Goal: Navigation & Orientation: Find specific page/section

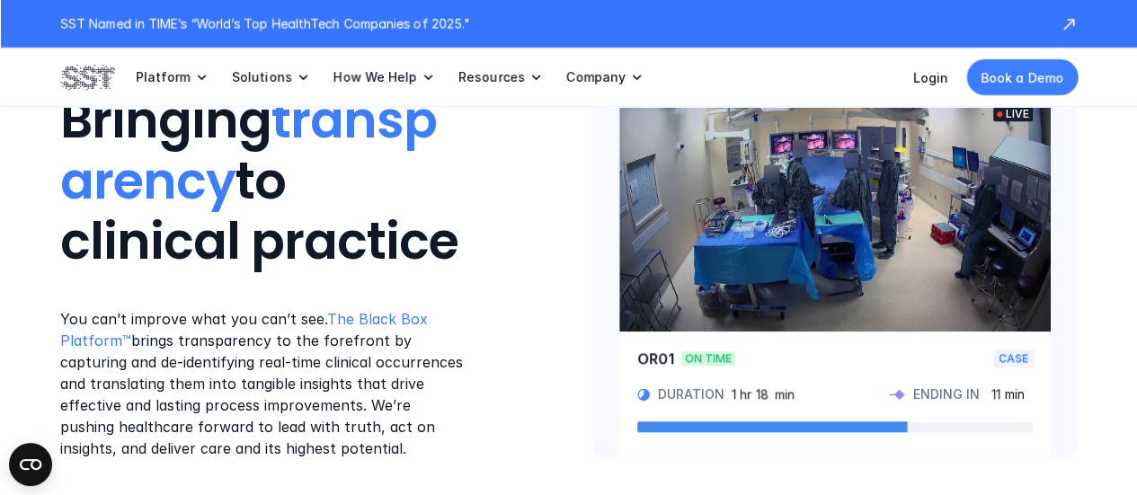
scroll to position [978, 0]
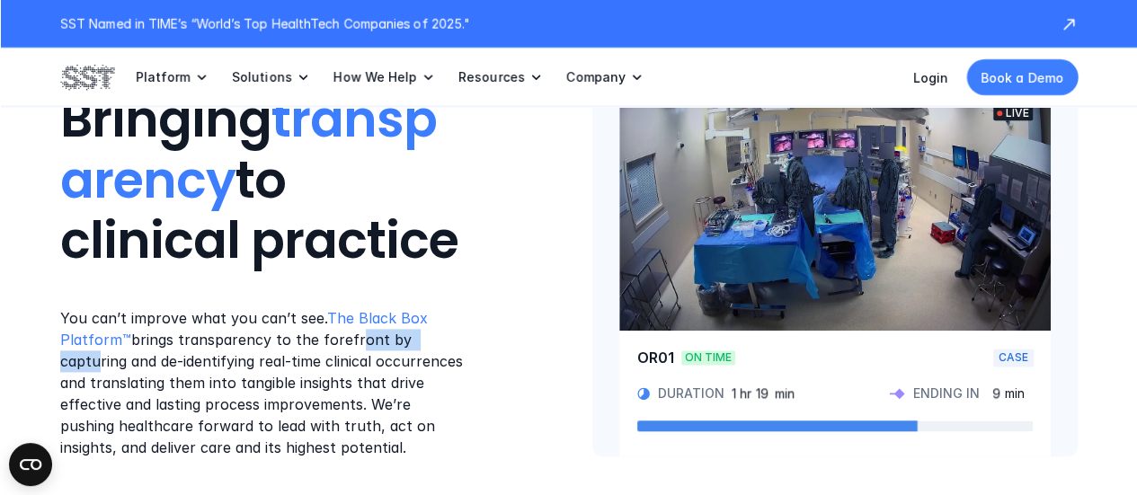
drag, startPoint x: 351, startPoint y: 339, endPoint x: 441, endPoint y: 337, distance: 89.9
click at [441, 337] on p "You can’t improve what you can’t see. The Black Box Platform™ brings transparen…" at bounding box center [263, 382] width 407 height 151
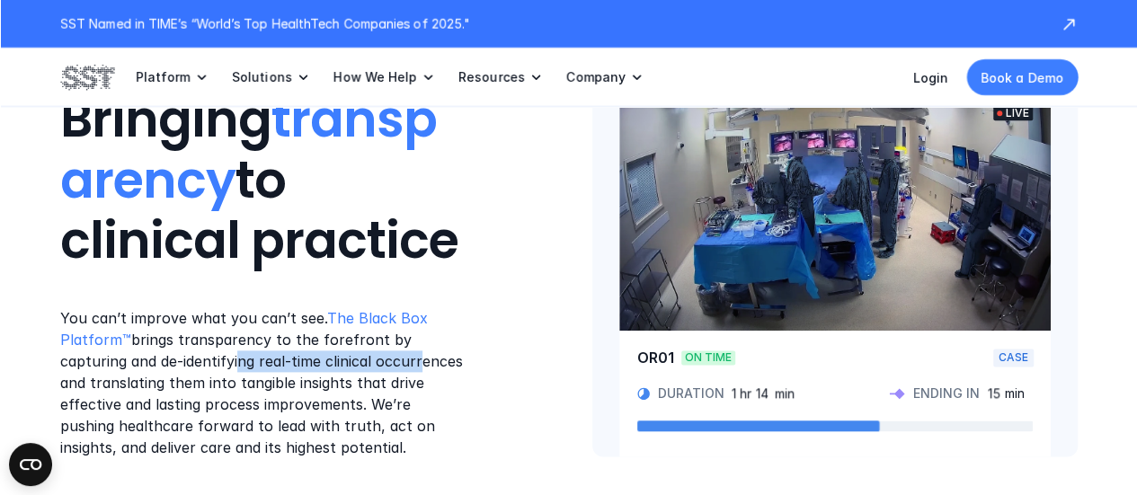
drag, startPoint x: 171, startPoint y: 355, endPoint x: 349, endPoint y: 359, distance: 178.0
click at [349, 359] on p "You can’t improve what you can’t see. The Black Box Platform™ brings transparen…" at bounding box center [263, 382] width 407 height 151
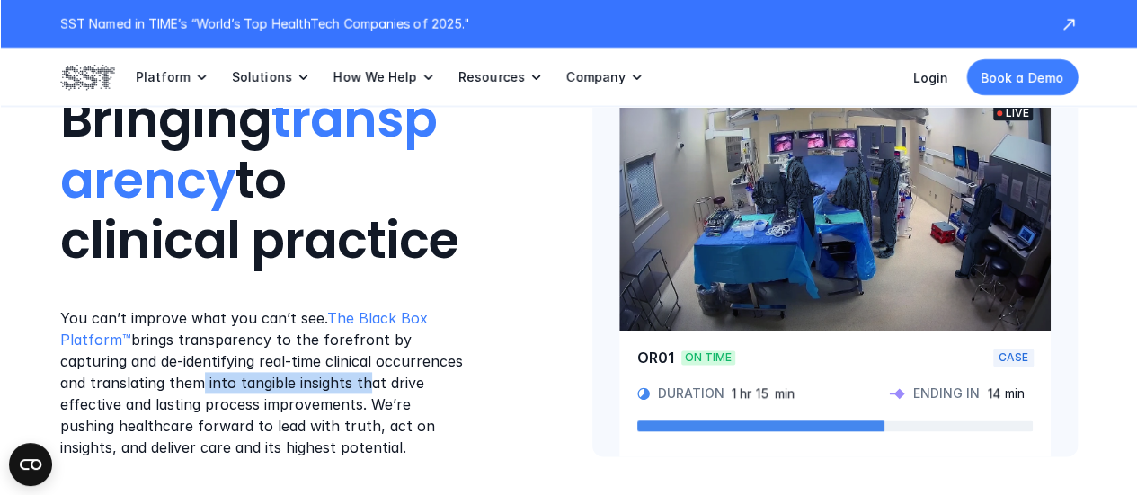
drag, startPoint x: 168, startPoint y: 376, endPoint x: 337, endPoint y: 376, distance: 168.9
click at [337, 376] on p "You can’t improve what you can’t see. The Black Box Platform™ brings transparen…" at bounding box center [263, 382] width 407 height 151
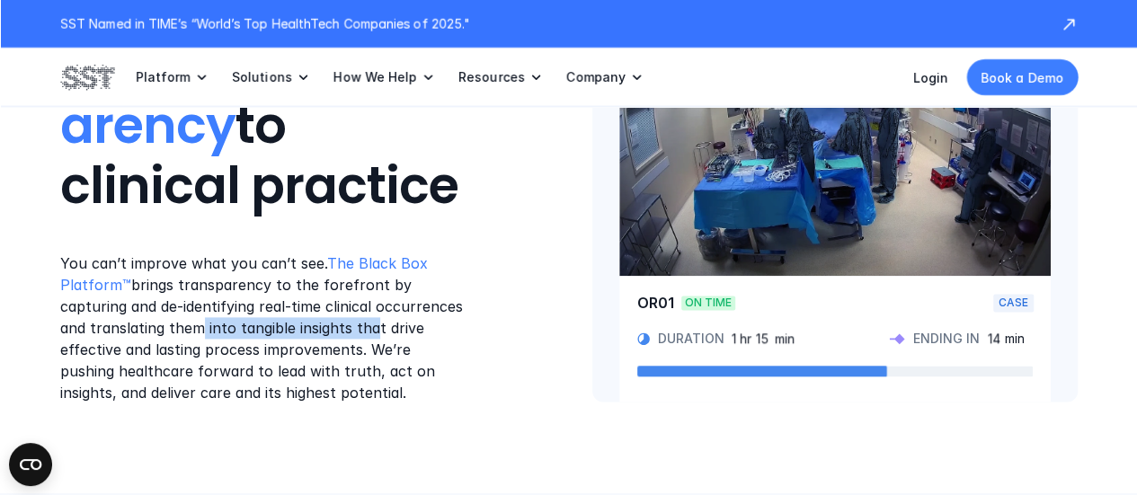
scroll to position [1033, 0]
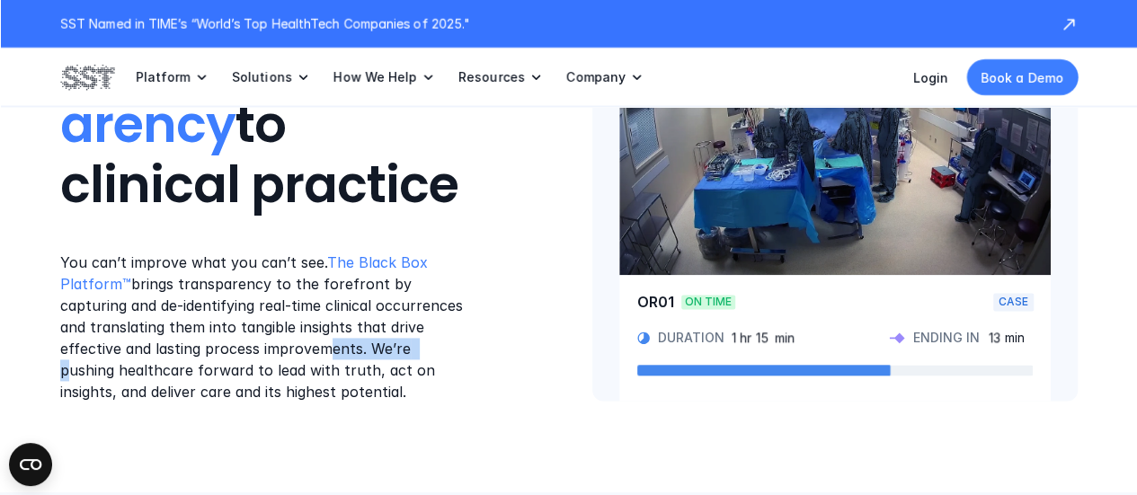
drag, startPoint x: 265, startPoint y: 348, endPoint x: 358, endPoint y: 355, distance: 92.8
click at [358, 355] on p "You can’t improve what you can’t see. The Black Box Platform™ brings transparen…" at bounding box center [263, 327] width 407 height 151
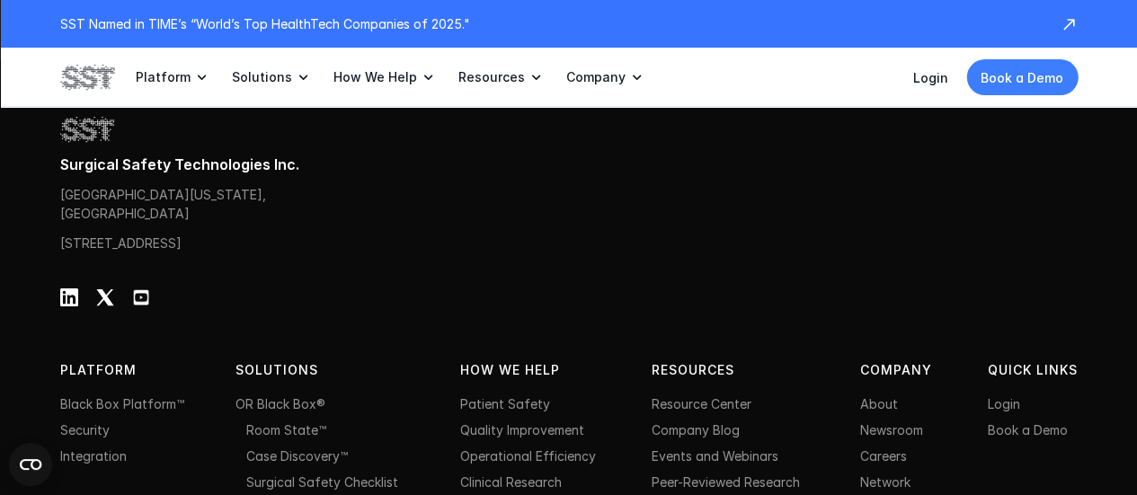
scroll to position [6113, 0]
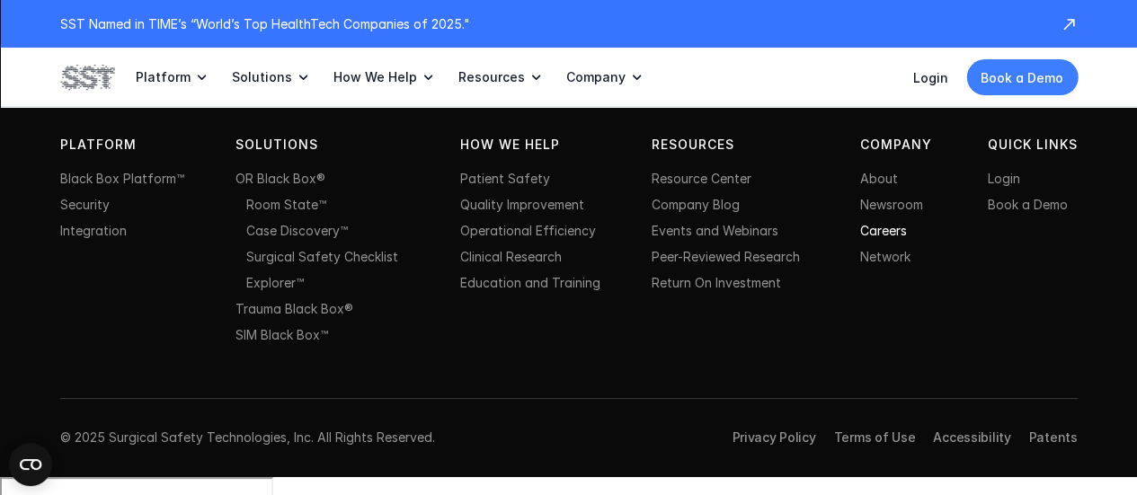
click at [878, 238] on link "Careers" at bounding box center [882, 230] width 47 height 15
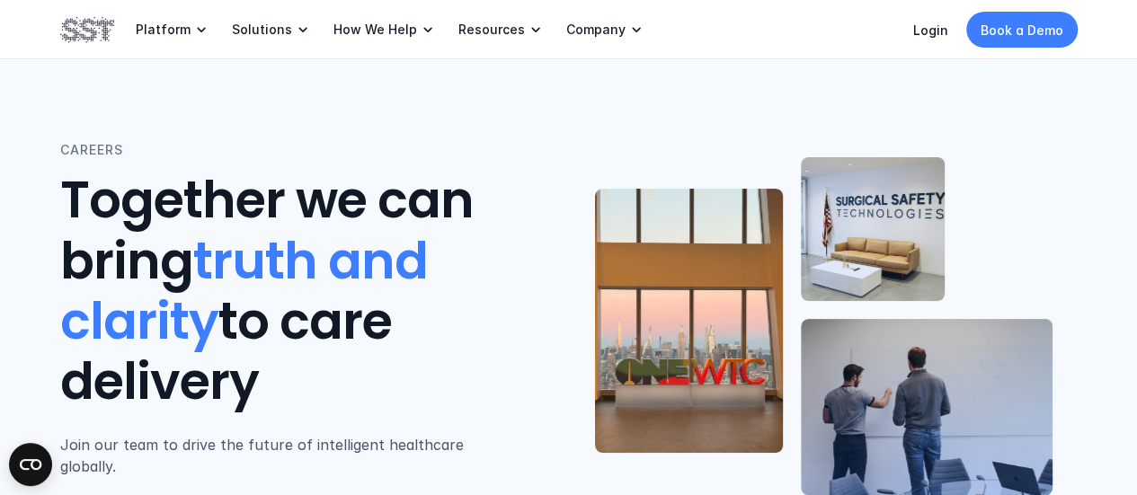
scroll to position [224, 0]
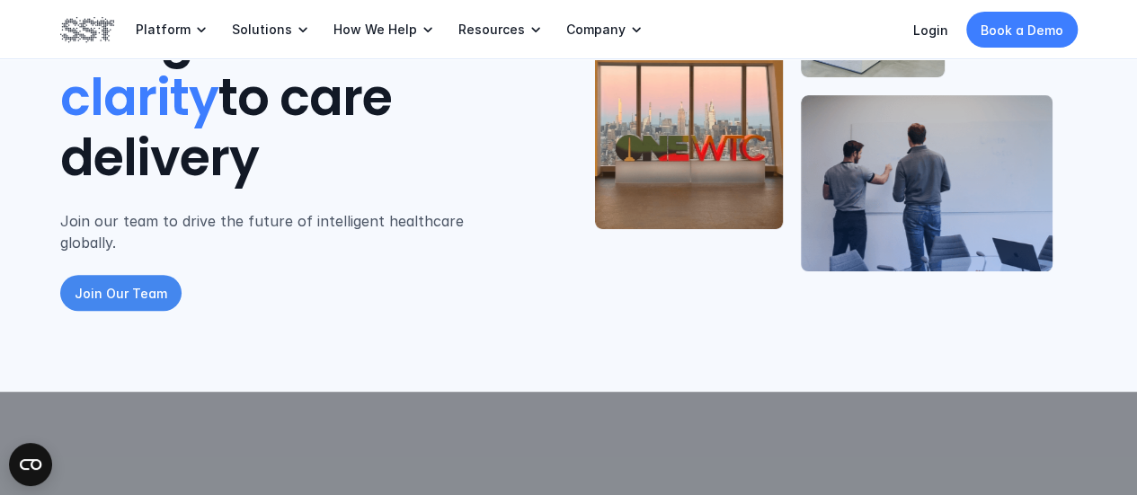
click at [119, 275] on link "Join Our Team" at bounding box center [120, 293] width 121 height 36
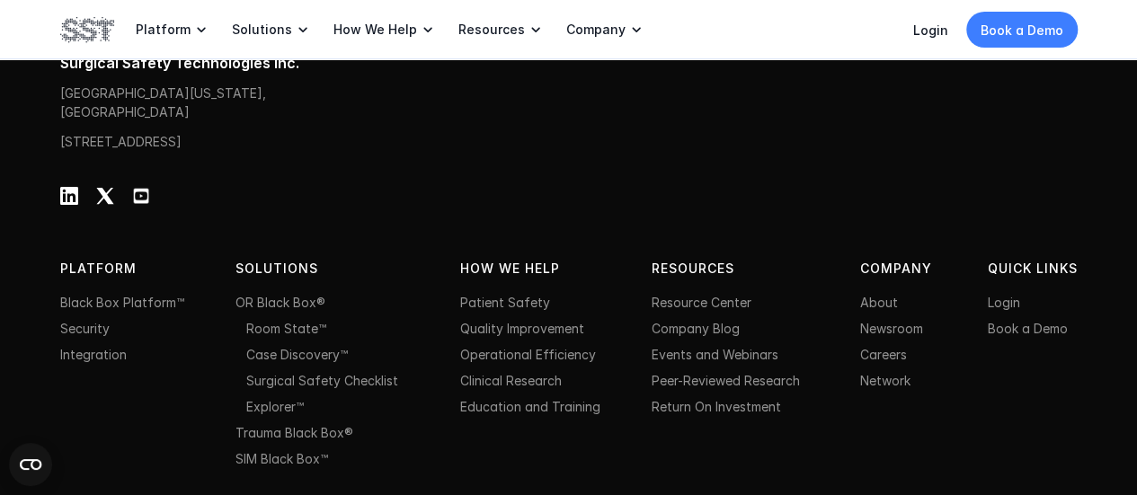
scroll to position [2939, 0]
